Goal: Task Accomplishment & Management: Manage account settings

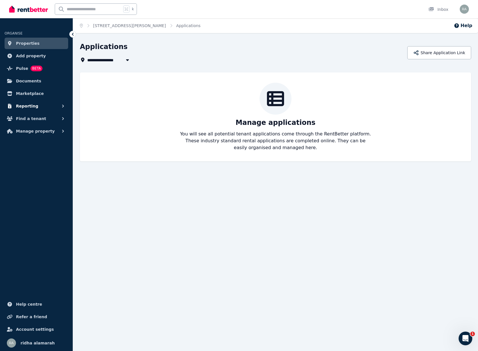
click at [27, 108] on span "Reporting" at bounding box center [27, 106] width 22 height 7
click at [83, 24] on ol "Home [STREET_ADDRESS][PERSON_NAME]" at bounding box center [140, 25] width 134 height 15
click at [104, 29] on ol "Home [STREET_ADDRESS][PERSON_NAME]" at bounding box center [140, 25] width 134 height 15
click at [107, 26] on link "[STREET_ADDRESS][PERSON_NAME]" at bounding box center [129, 25] width 73 height 5
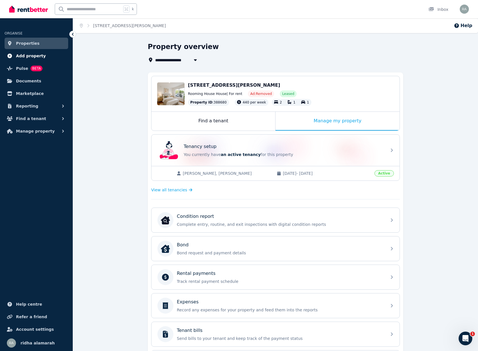
click at [28, 56] on span "Add property" at bounding box center [31, 55] width 30 height 7
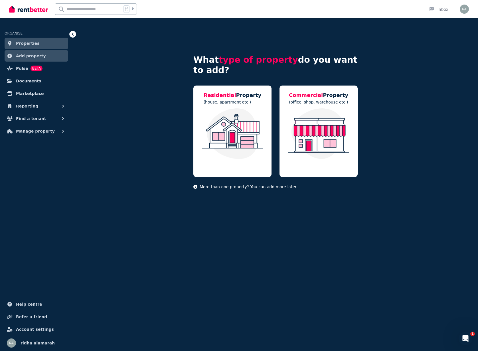
click at [26, 46] on span "Properties" at bounding box center [28, 43] width 24 height 7
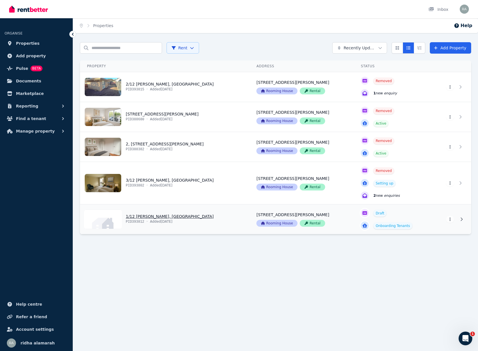
click at [154, 219] on link "View property details" at bounding box center [164, 219] width 169 height 30
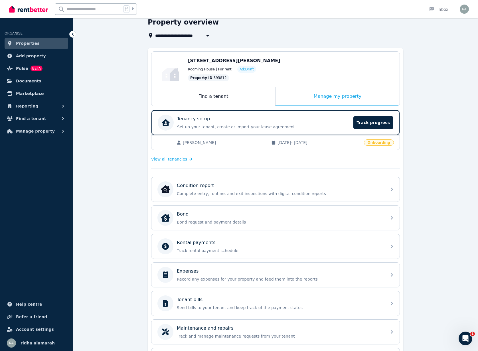
scroll to position [44, 0]
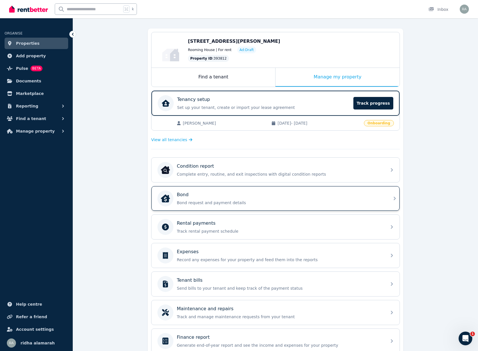
click at [259, 195] on div "Bond" at bounding box center [280, 194] width 206 height 7
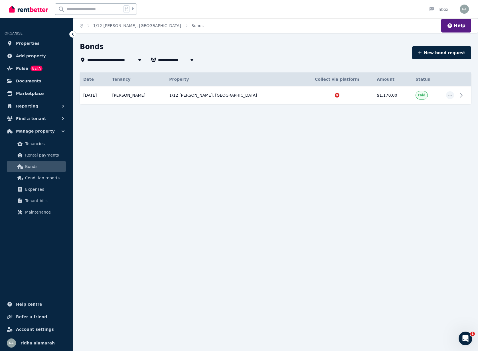
click at [352, 104] on div "Date Details Tenancy Property Collect via platform Amount Status [DATE] Propert…" at bounding box center [275, 93] width 391 height 42
click at [346, 98] on div at bounding box center [337, 95] width 66 height 6
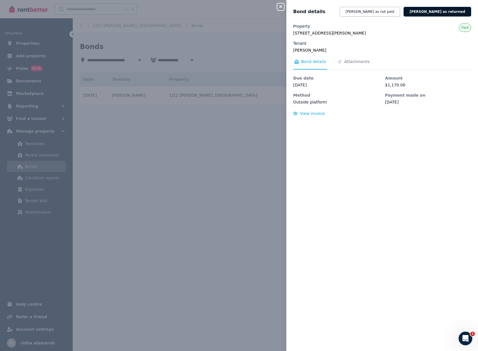
click at [434, 11] on button "[PERSON_NAME] as returned" at bounding box center [437, 12] width 68 height 10
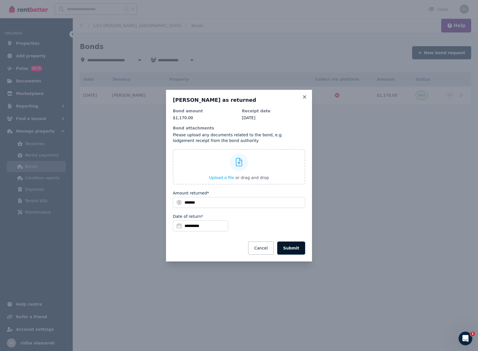
click at [294, 252] on button "Submit" at bounding box center [291, 247] width 28 height 13
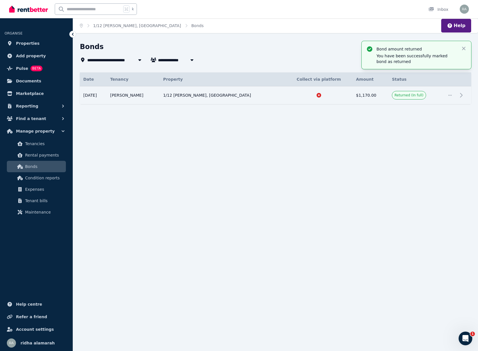
click at [129, 58] on span "1/12 [PERSON_NAME], [GEOGRAPHIC_DATA]" at bounding box center [135, 59] width 96 height 7
type input "**********"
click at [184, 143] on div "**********" at bounding box center [239, 175] width 478 height 351
click at [101, 19] on ol "Home 1/12 [PERSON_NAME], Highton Bonds" at bounding box center [141, 25] width 137 height 15
click at [108, 26] on link "1/12 [PERSON_NAME], [GEOGRAPHIC_DATA]" at bounding box center [137, 25] width 88 height 5
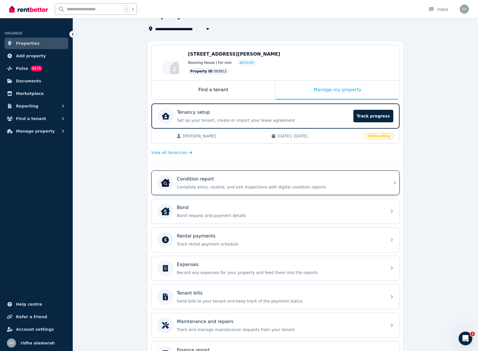
scroll to position [34, 0]
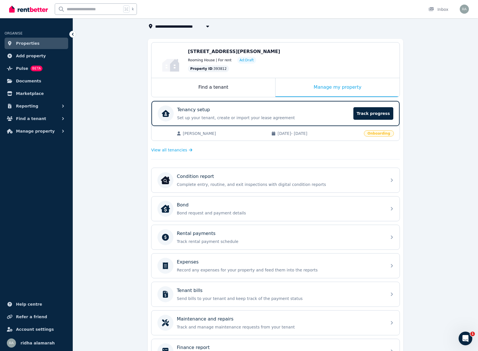
click at [332, 142] on div "Room 1, 12 [PERSON_NAME][STREET_ADDRESS] Rooming House | For rent Ad: Draft Pro…" at bounding box center [275, 203] width 255 height 328
click at [313, 134] on span "[DATE] - [DATE]" at bounding box center [318, 133] width 83 height 6
click at [371, 133] on span "Onboarding" at bounding box center [379, 133] width 30 height 6
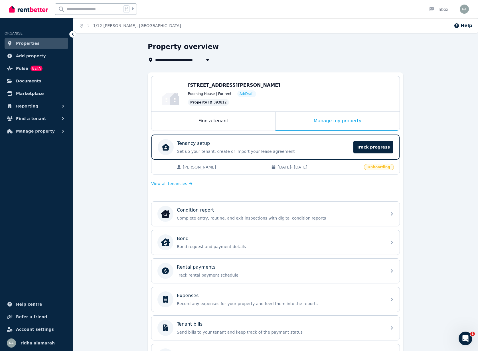
scroll to position [0, 0]
click at [303, 132] on div "Room 1, 12 [PERSON_NAME][STREET_ADDRESS] Rooming House | For rent Ad: Draft Pro…" at bounding box center [275, 236] width 255 height 328
click at [295, 117] on div "Manage my property" at bounding box center [337, 121] width 124 height 19
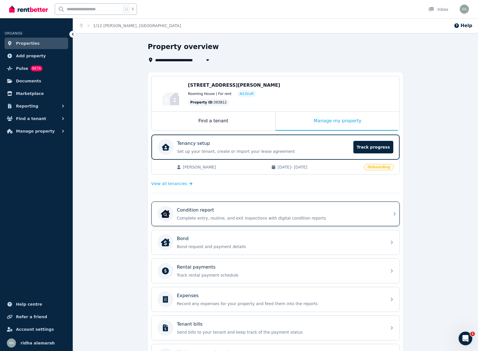
click at [223, 217] on p "Complete entry, routine, and exit inspections with digital condition reports" at bounding box center [280, 218] width 206 height 6
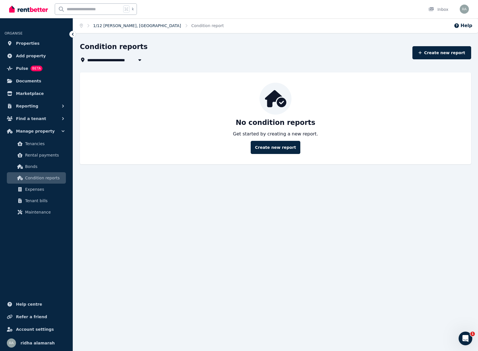
click at [127, 25] on link "1/12 [PERSON_NAME], [GEOGRAPHIC_DATA]" at bounding box center [137, 25] width 88 height 5
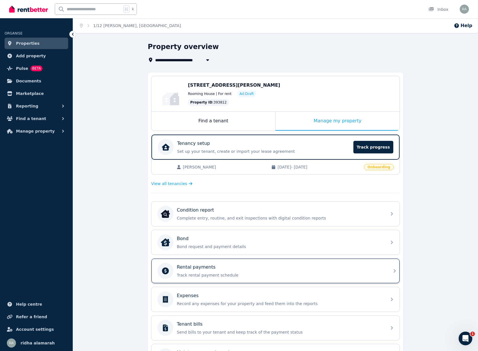
click at [225, 276] on p "Track rental payment schedule" at bounding box center [280, 275] width 206 height 6
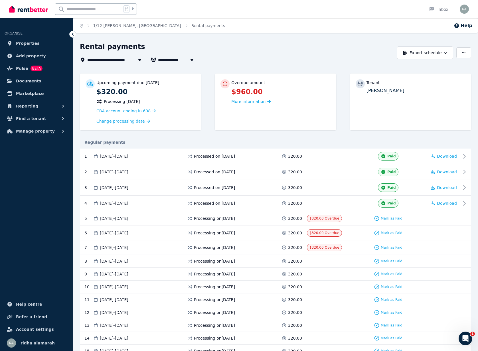
click at [389, 245] on span "Mark as Paid" at bounding box center [391, 247] width 22 height 5
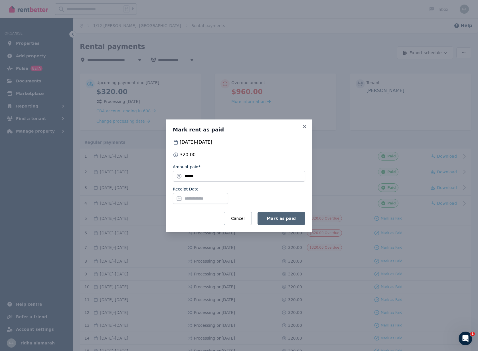
click at [296, 217] on button "Mark as paid" at bounding box center [281, 218] width 48 height 13
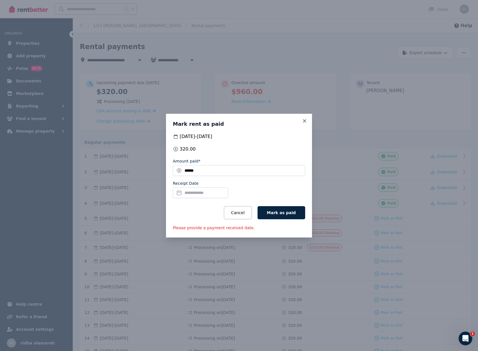
click at [397, 251] on div "Mark rent as paid [DATE] - [DATE] 320.00 Amount paid* ****** Receipt Date Cance…" at bounding box center [239, 175] width 478 height 351
click at [213, 190] on input "Receipt Date" at bounding box center [200, 192] width 55 height 11
click at [251, 218] on button "Cancel" at bounding box center [238, 212] width 28 height 13
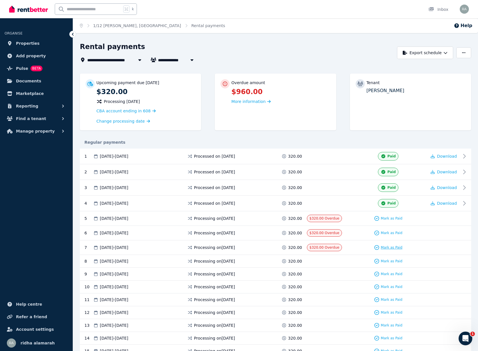
click at [382, 245] on span "Mark as Paid" at bounding box center [391, 247] width 22 height 5
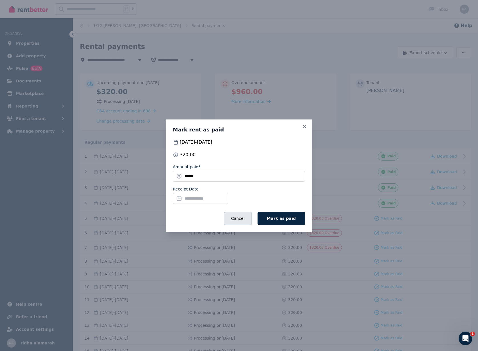
click at [247, 218] on button "Cancel" at bounding box center [238, 218] width 28 height 13
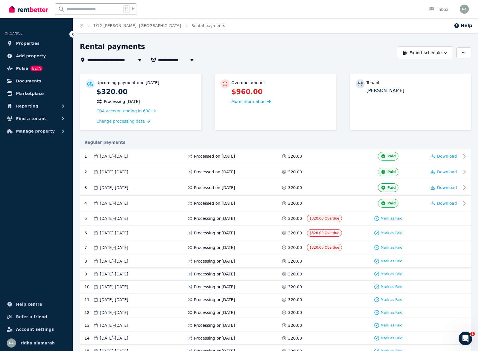
click at [385, 220] on div "Mark as Paid" at bounding box center [388, 218] width 28 height 6
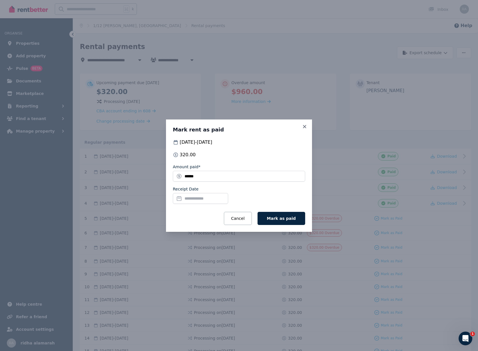
click at [214, 199] on input "Receipt Date" at bounding box center [200, 198] width 55 height 11
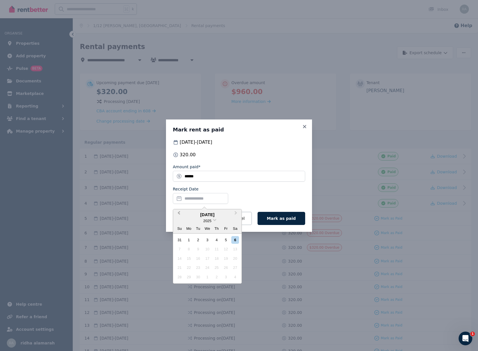
click at [179, 211] on button "Previous Month" at bounding box center [178, 214] width 9 height 9
click at [214, 270] on div "21" at bounding box center [217, 268] width 8 height 8
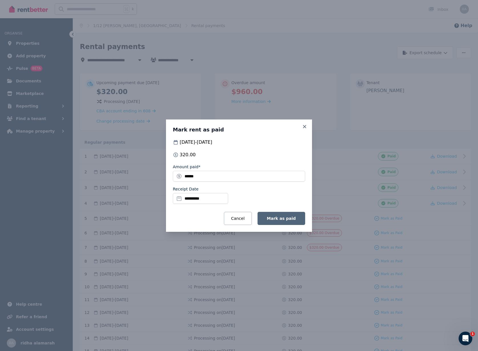
click at [284, 214] on button "Mark as paid" at bounding box center [281, 218] width 48 height 13
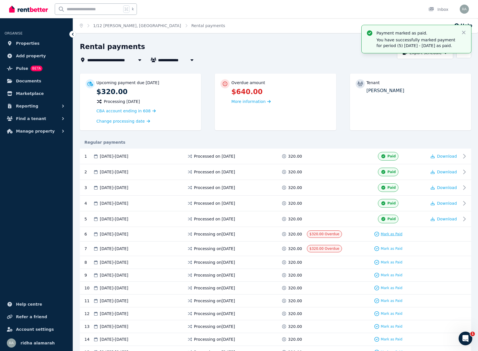
click at [380, 236] on div "Mark as Paid" at bounding box center [388, 234] width 28 height 6
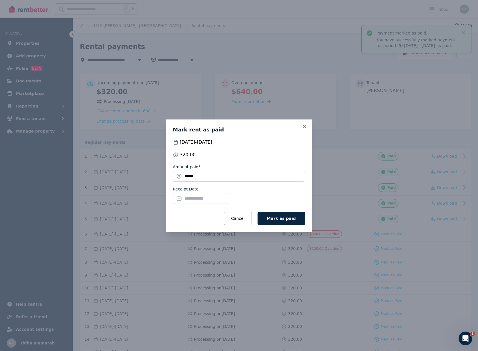
click at [193, 202] on input "Receipt Date" at bounding box center [200, 198] width 55 height 11
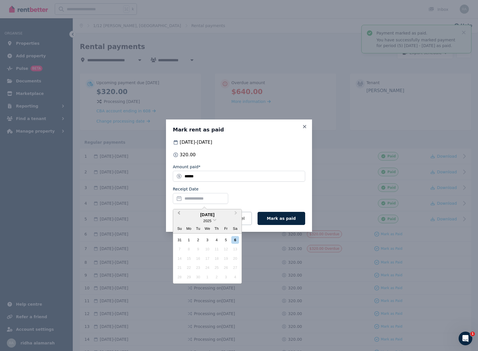
click at [178, 213] on button "Previous Month" at bounding box center [178, 214] width 9 height 9
click at [201, 276] on div "26" at bounding box center [198, 277] width 8 height 8
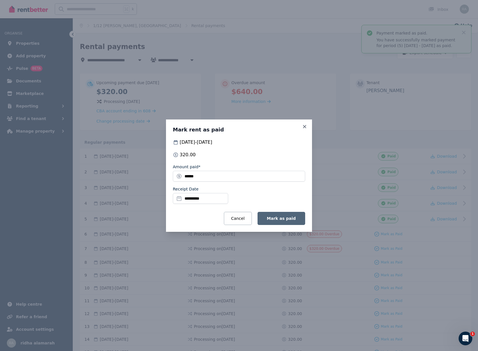
click at [289, 224] on button "Mark as paid" at bounding box center [281, 218] width 48 height 13
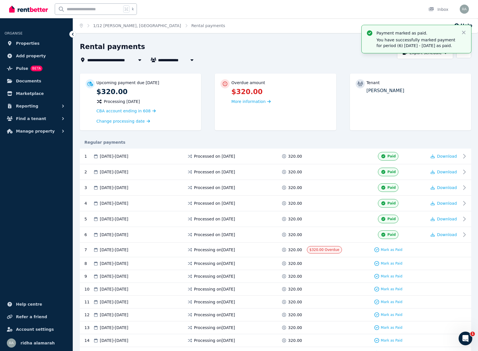
click at [329, 248] on span "$320.00 Overdue" at bounding box center [324, 250] width 30 height 4
click at [251, 102] on span "More information" at bounding box center [248, 101] width 34 height 5
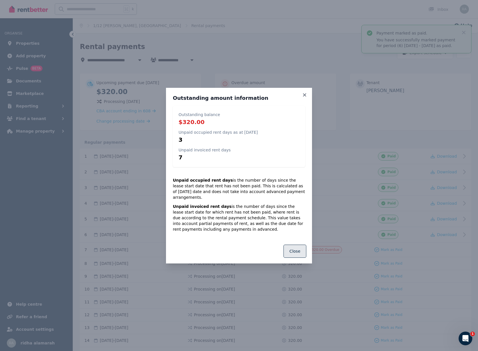
click at [293, 248] on button "Close" at bounding box center [294, 250] width 23 height 13
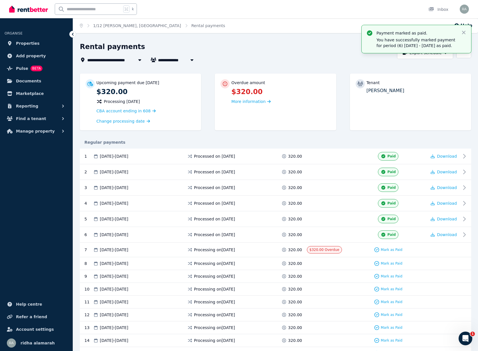
click at [466, 40] on div "Payment marked as paid. You have successfully marked payment for period (6) [DA…" at bounding box center [415, 39] width 109 height 28
click at [465, 32] on icon "button" at bounding box center [463, 33] width 6 height 6
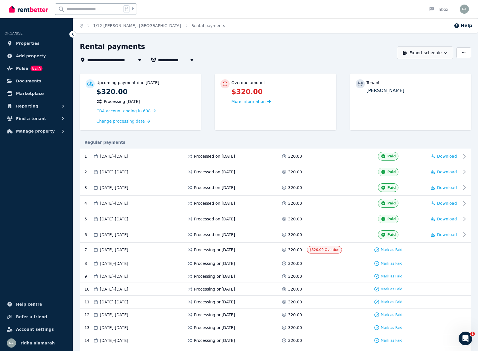
click at [442, 51] on button "Export schedule" at bounding box center [425, 52] width 56 height 13
click at [458, 56] on button "button" at bounding box center [463, 52] width 15 height 11
click at [119, 121] on span "Change processing date" at bounding box center [120, 121] width 48 height 6
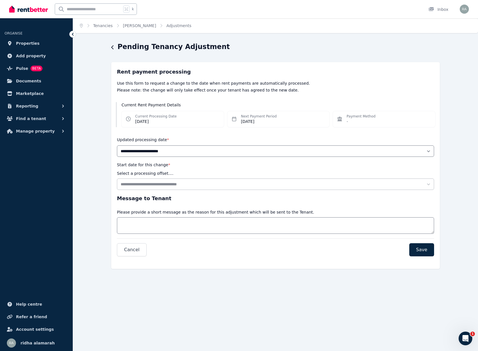
click at [114, 46] on div "Pending Tenancy Adjustment" at bounding box center [273, 47] width 325 height 11
click at [109, 29] on ol "Home Tenancies [PERSON_NAME] Adjustments" at bounding box center [135, 25] width 125 height 15
click at [105, 27] on link "Tenancies" at bounding box center [103, 25] width 20 height 5
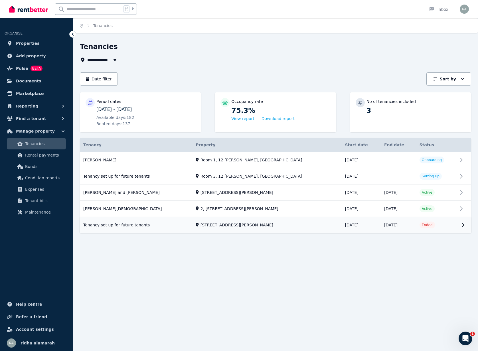
click at [442, 217] on link "View property details" at bounding box center [275, 225] width 391 height 16
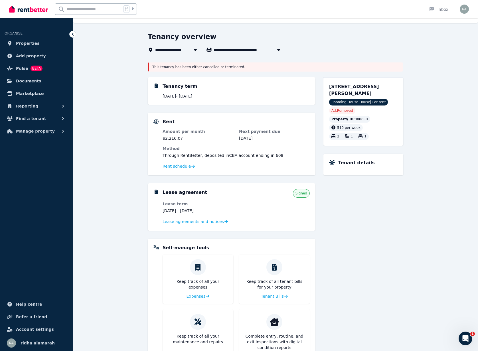
scroll to position [9, 0]
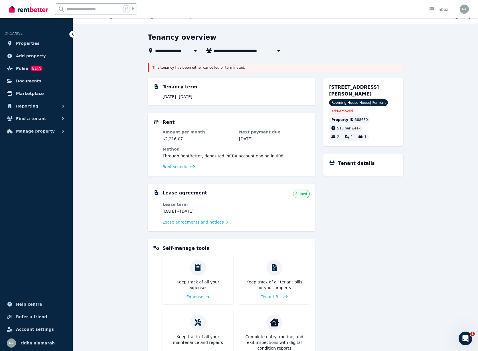
click at [71, 34] on icon at bounding box center [73, 34] width 6 height 6
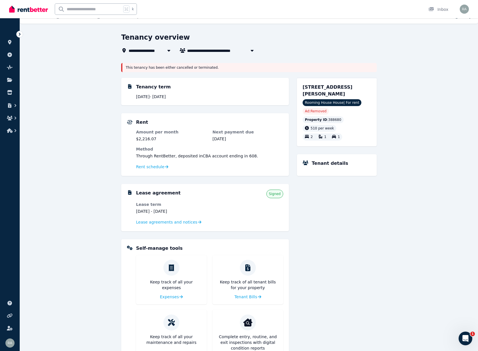
click at [139, 53] on span "[STREET_ADDRESS][PERSON_NAME]" at bounding box center [169, 50] width 81 height 7
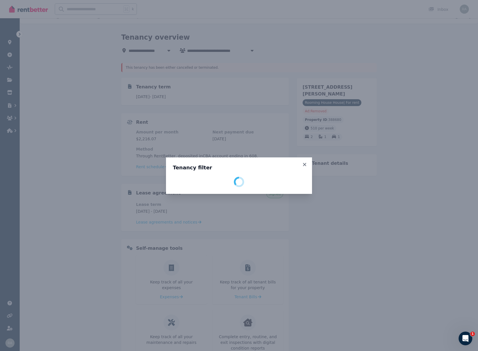
select select "**********"
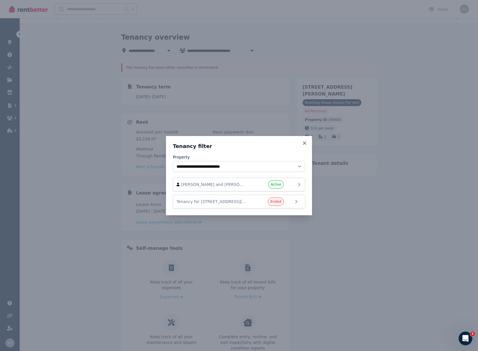
click at [218, 183] on span "[PERSON_NAME] and [PERSON_NAME]" at bounding box center [213, 185] width 65 height 6
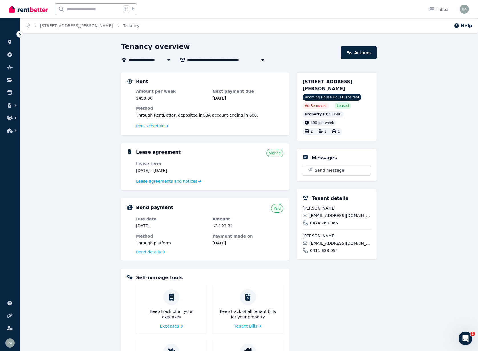
click at [19, 33] on icon at bounding box center [20, 34] width 2 height 3
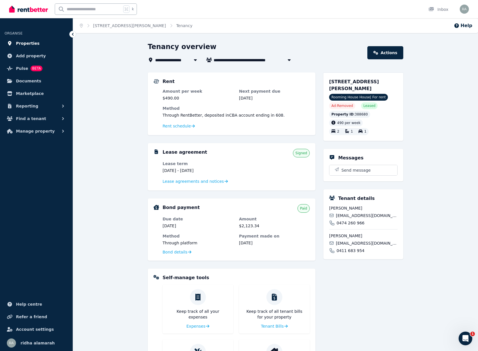
click at [21, 44] on span "Properties" at bounding box center [28, 43] width 24 height 7
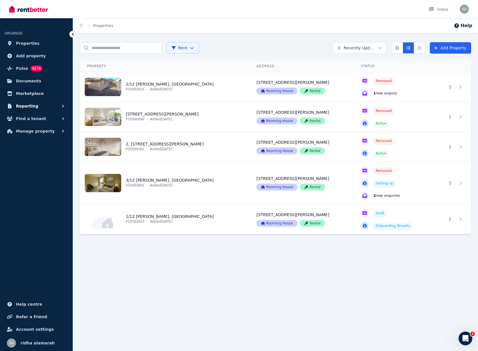
click at [23, 105] on span "Reporting" at bounding box center [27, 106] width 22 height 7
click at [33, 117] on span "Payments" at bounding box center [44, 118] width 38 height 7
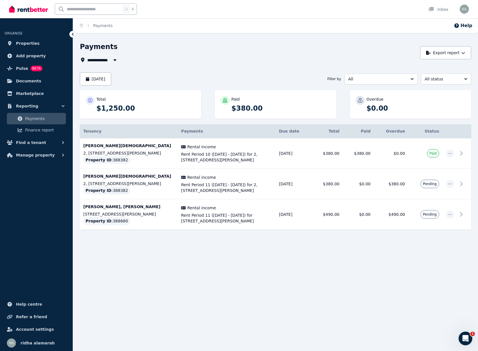
click at [110, 59] on button "button" at bounding box center [115, 59] width 10 height 7
click at [211, 76] on div "[DATE] Filter by All All status" at bounding box center [275, 78] width 391 height 13
click at [111, 79] on button "[DATE]" at bounding box center [95, 78] width 31 height 13
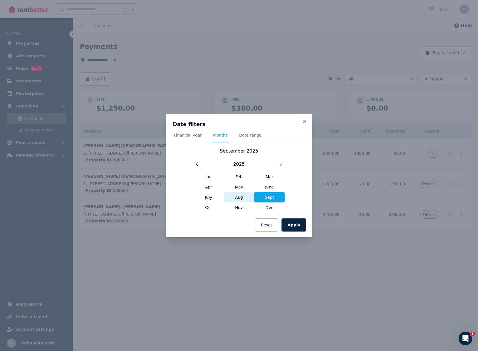
click at [238, 196] on span "Aug" at bounding box center [239, 197] width 30 height 10
click at [293, 229] on button "Apply" at bounding box center [293, 224] width 25 height 13
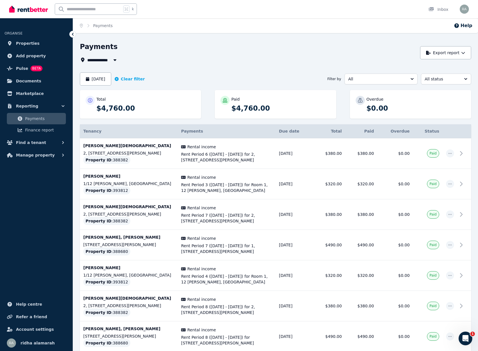
click at [91, 60] on span "All Properties" at bounding box center [104, 59] width 34 height 7
type input "**********"
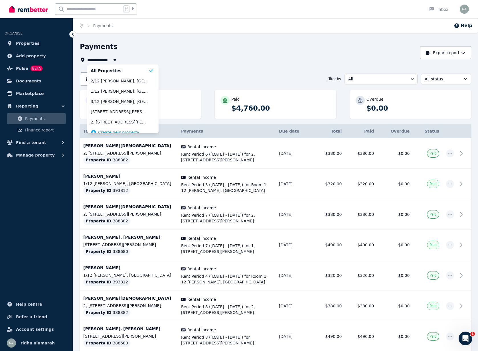
click at [192, 46] on div "Payments" at bounding box center [248, 47] width 337 height 11
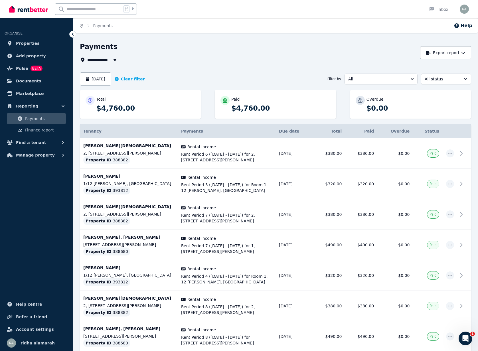
click at [80, 24] on icon "Breadcrumb" at bounding box center [81, 26] width 3 height 4
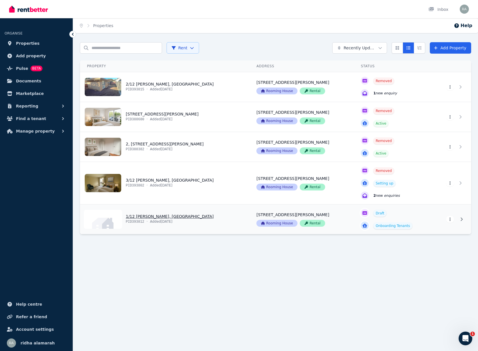
click at [448, 221] on html "Open main menu Inbox Open user menu ORGANISE Properties Add property Pulse BETA…" at bounding box center [239, 175] width 478 height 351
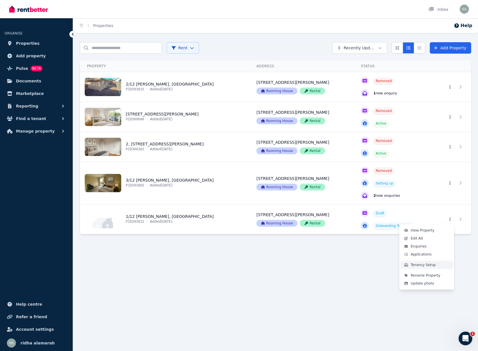
click at [416, 263] on span "Tenancy Setup" at bounding box center [422, 264] width 25 height 5
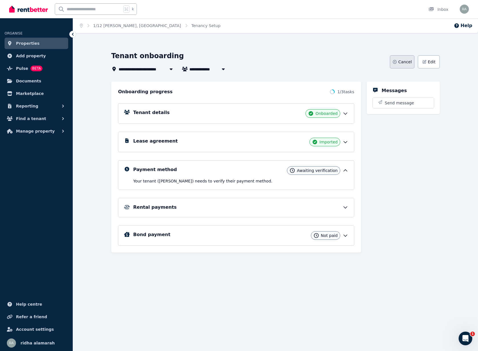
click at [405, 64] on span "Cancel" at bounding box center [404, 62] width 13 height 6
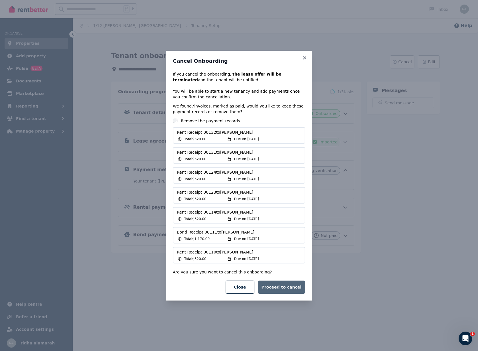
click at [278, 292] on button "Proceed to cancel" at bounding box center [281, 286] width 47 height 13
